Goal: Task Accomplishment & Management: Manage account settings

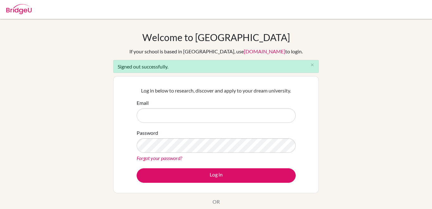
type input "[EMAIL_ADDRESS][DOMAIN_NAME]"
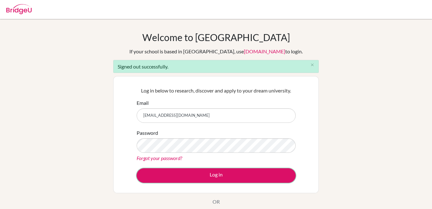
scroll to position [49, 0]
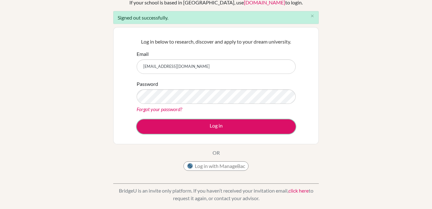
click at [229, 131] on button "Log in" at bounding box center [216, 126] width 159 height 15
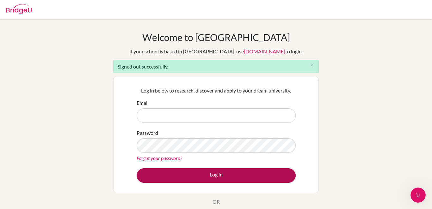
type input "[EMAIL_ADDRESS][DOMAIN_NAME]"
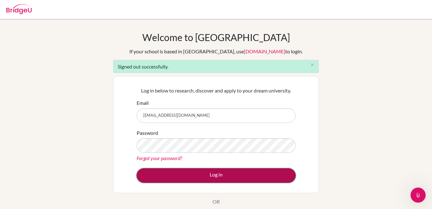
click at [206, 176] on button "Log in" at bounding box center [216, 175] width 159 height 15
